Goal: Task Accomplishment & Management: Complete application form

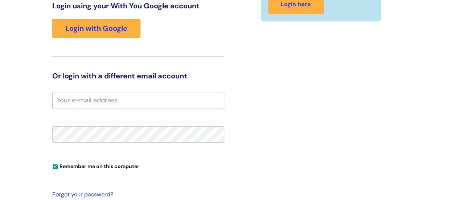
scroll to position [111, 0]
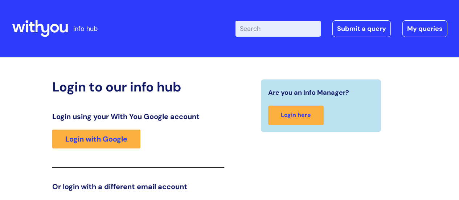
scroll to position [111, 0]
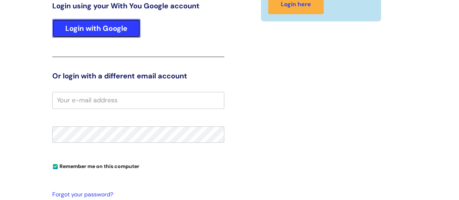
click at [95, 33] on link "Login with Google" at bounding box center [96, 28] width 88 height 19
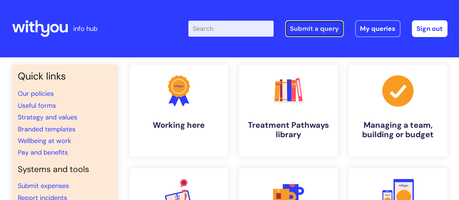
click at [316, 28] on link "Submit a query" at bounding box center [314, 28] width 58 height 17
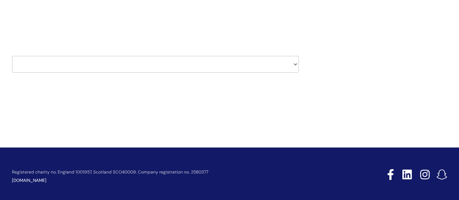
scroll to position [83, 0]
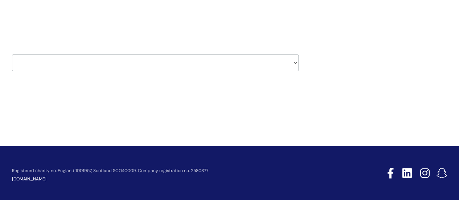
click at [282, 65] on select "HR / People IT and Support Clinical Drug Alerts Finance Accounts Data Support T…" at bounding box center [155, 62] width 287 height 17
select select "finance_accounts"
click at [12, 54] on select "HR / People IT and Support Clinical Drug Alerts Finance Accounts Data Support T…" at bounding box center [155, 62] width 287 height 17
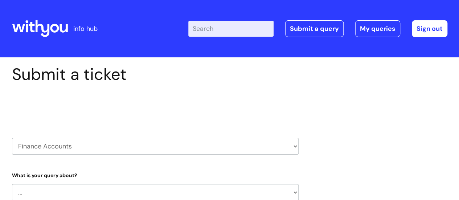
select select "80004286522"
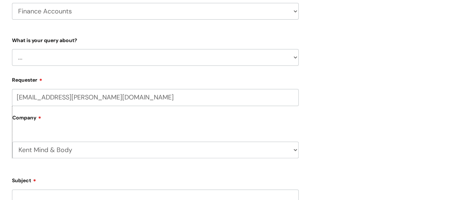
scroll to position [138, 0]
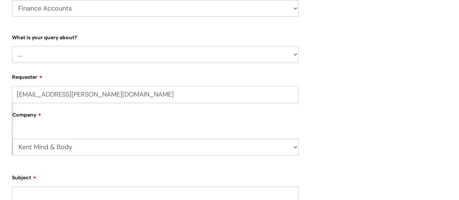
click at [266, 55] on select "... Finance Systems Finance Requests (inc. Expenses) Invoices Research" at bounding box center [155, 54] width 287 height 17
select select "Finance Requests (inc. Expenses)"
click at [12, 46] on select "... Finance Systems Finance Requests (inc. Expenses) Invoices Research" at bounding box center [155, 54] width 287 height 17
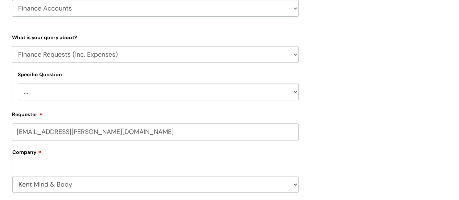
click at [130, 95] on select "... Budgets Expenses Getting Edits/Revisions New Supplier Purchase cards/ [PERS…" at bounding box center [158, 91] width 281 height 17
select select "Expenses"
click at [18, 83] on select "... Budgets Expenses Getting Edits/Revisions New Supplier Purchase cards/ [PERS…" at bounding box center [158, 91] width 281 height 17
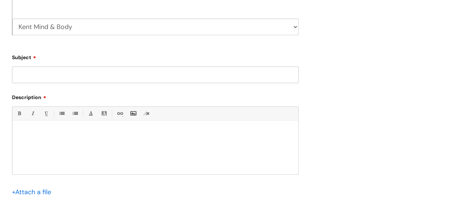
scroll to position [297, 0]
click at [167, 77] on input "Subject" at bounding box center [155, 73] width 287 height 17
type input "Travel expenses"
click at [36, 132] on p at bounding box center [155, 131] width 275 height 7
paste div
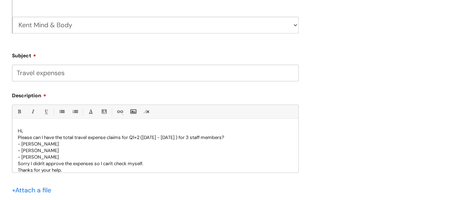
click at [125, 156] on p "- [PERSON_NAME]" at bounding box center [155, 157] width 275 height 7
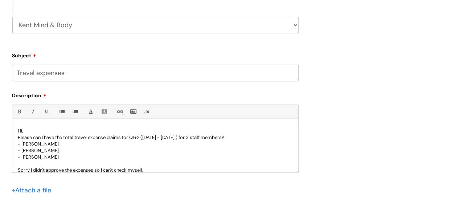
click at [152, 171] on p "Sorry I didn't approve the expenses so I can't check myself." at bounding box center [155, 170] width 275 height 7
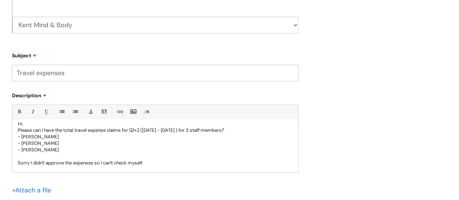
click at [27, 125] on p "Hi," at bounding box center [155, 123] width 275 height 7
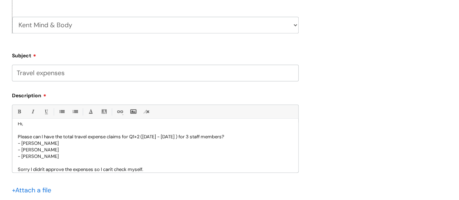
scroll to position [449, 0]
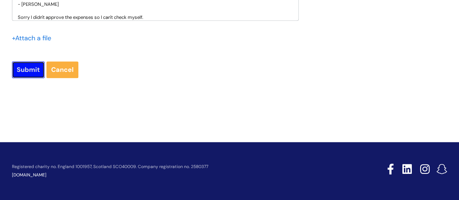
click at [29, 75] on input "Submit" at bounding box center [28, 69] width 33 height 17
type input "Please Wait..."
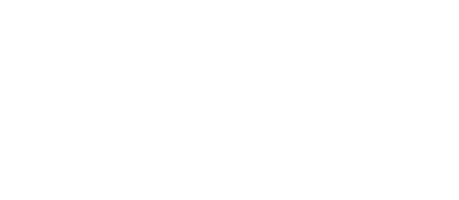
select select "Finance Requests (inc. Expenses)"
select select "Expenses"
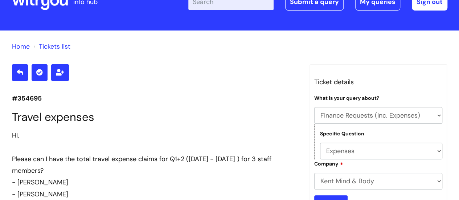
scroll to position [38, 0]
